Goal: Information Seeking & Learning: Learn about a topic

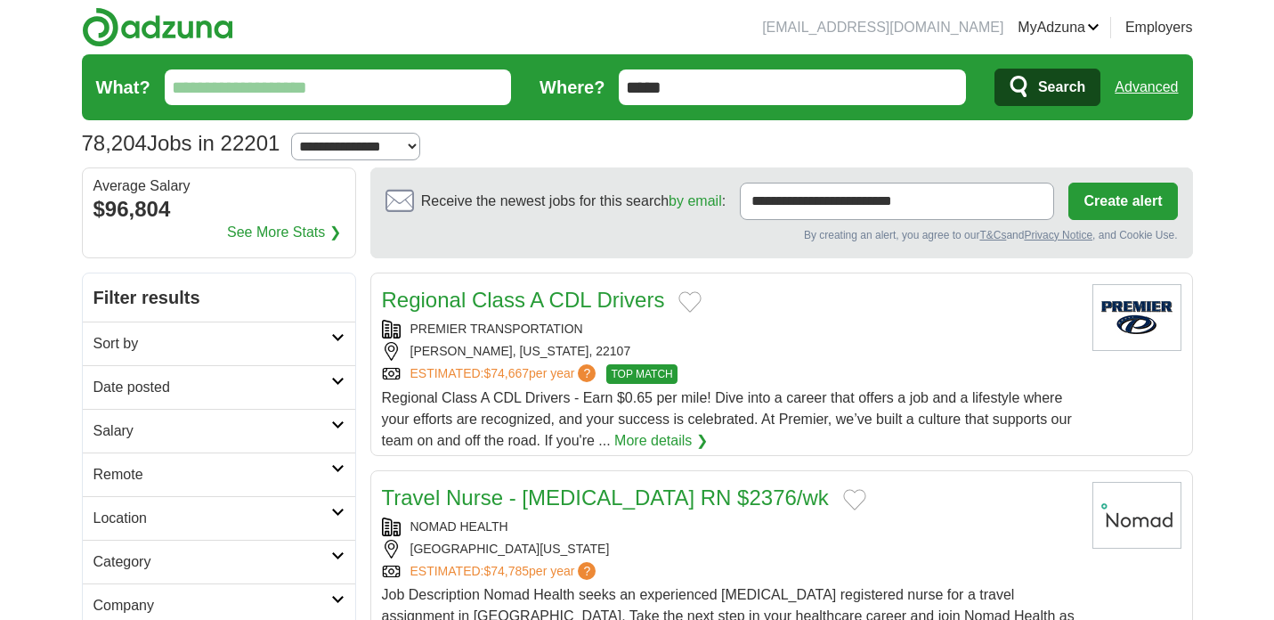
click at [361, 76] on input "What?" at bounding box center [338, 87] width 347 height 36
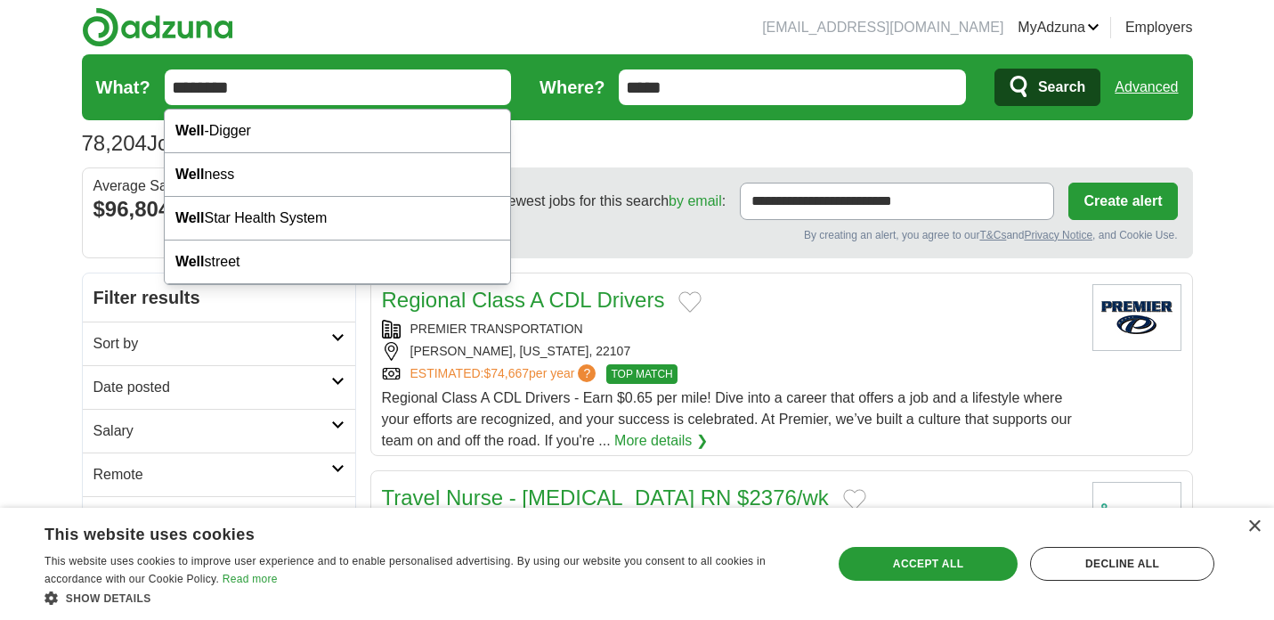
type input "********"
click at [994, 69] on button "Search" at bounding box center [1047, 87] width 106 height 37
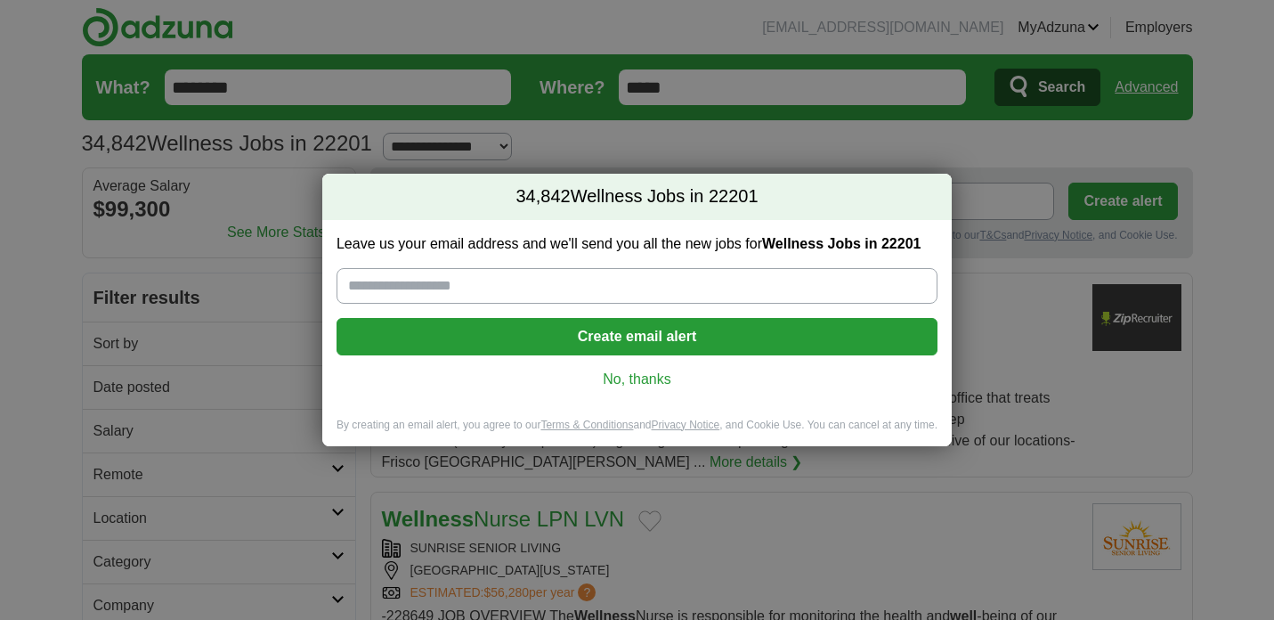
click at [615, 381] on link "No, thanks" at bounding box center [637, 379] width 572 height 20
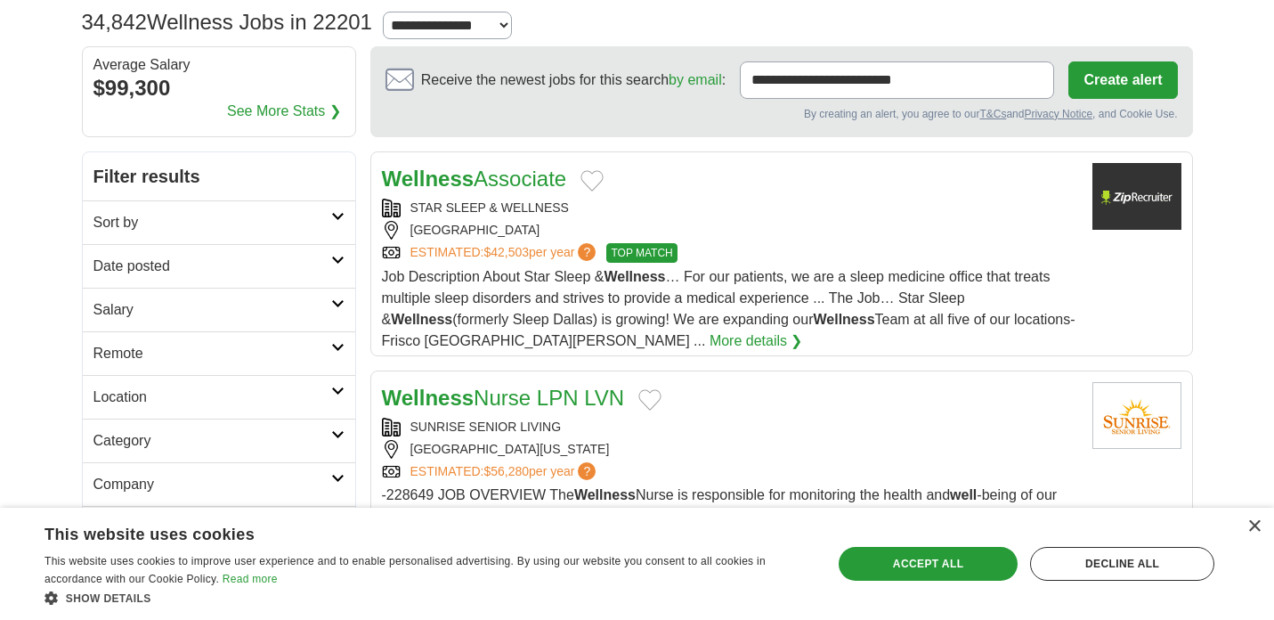
scroll to position [123, 0]
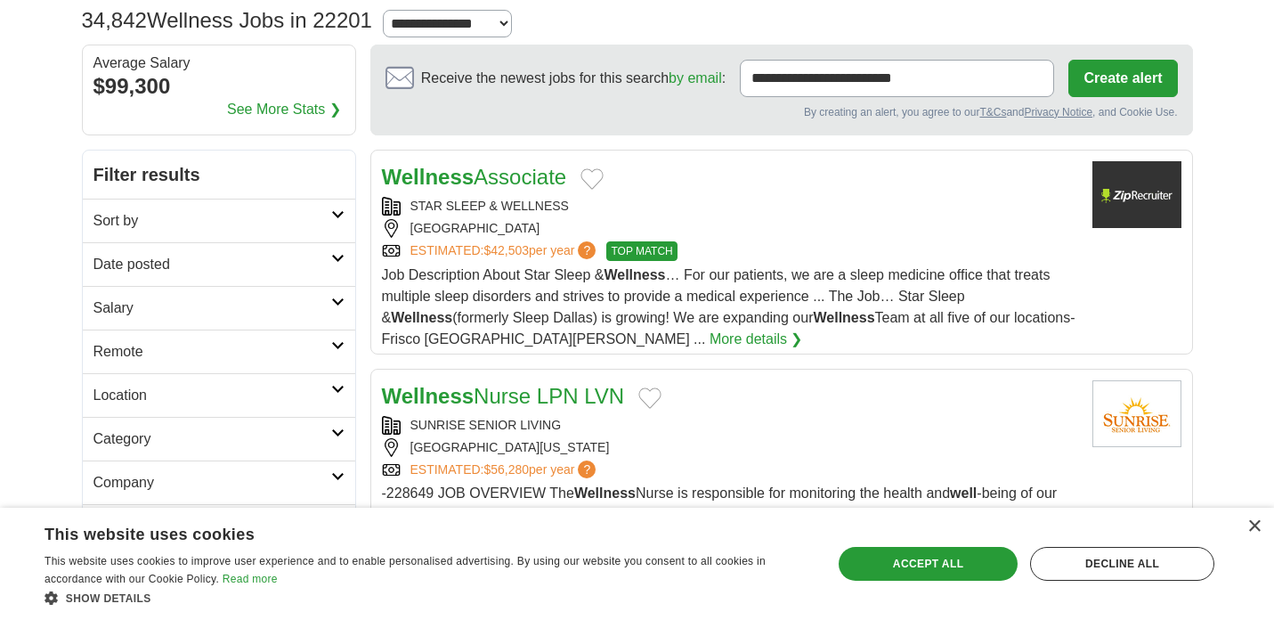
click at [758, 336] on link "More details ❯" at bounding box center [755, 338] width 93 height 21
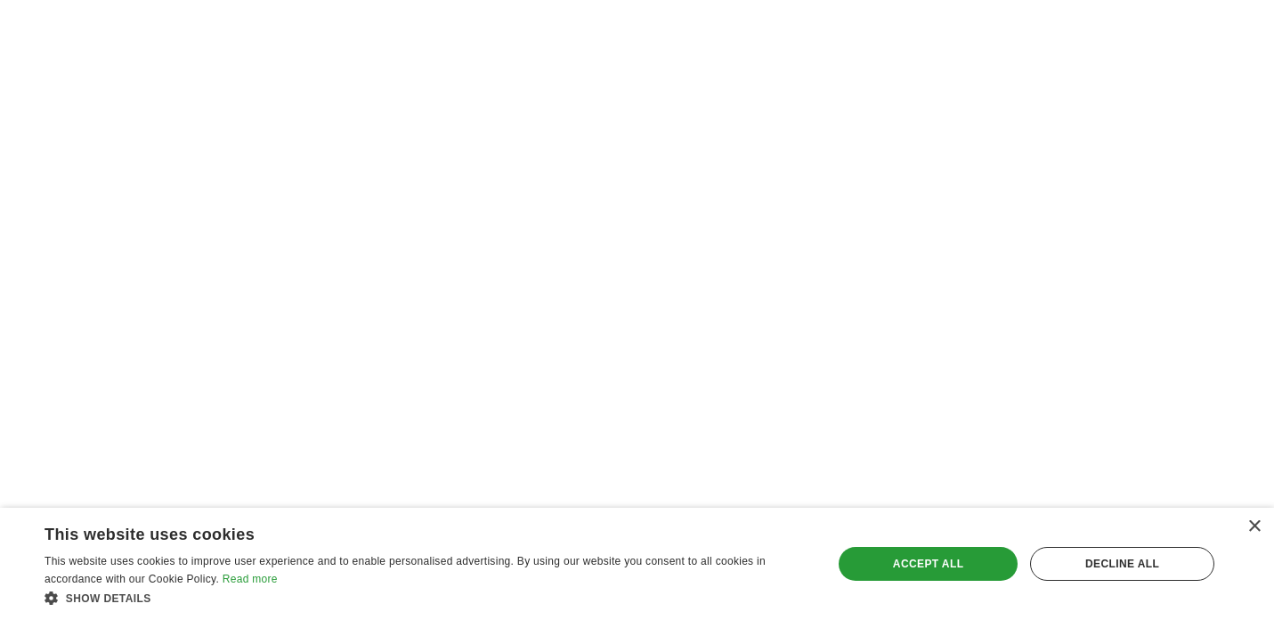
scroll to position [2711, 0]
